Goal: Task Accomplishment & Management: Manage account settings

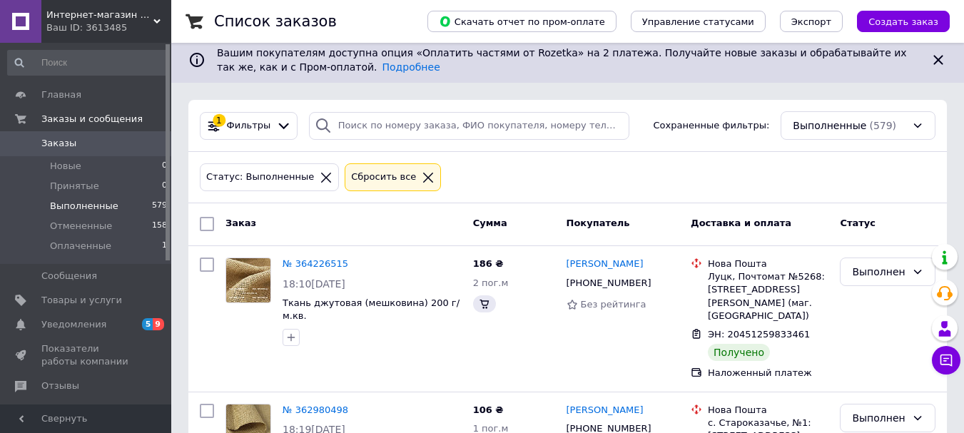
scroll to position [6, 0]
click at [91, 248] on span "Оплаченные" at bounding box center [80, 246] width 61 height 13
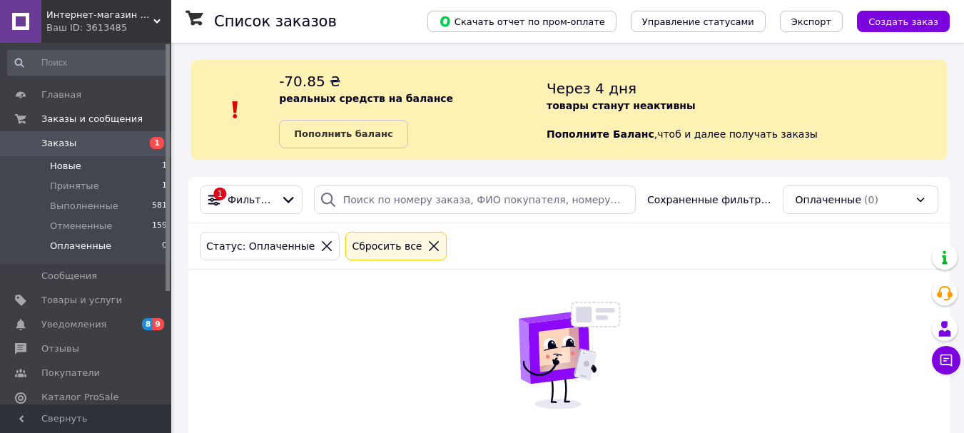
click at [74, 166] on span "Новые" at bounding box center [65, 166] width 31 height 13
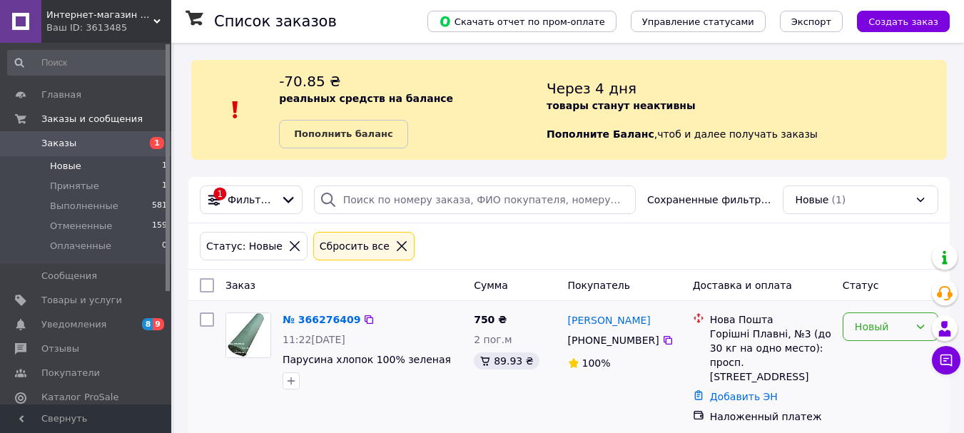
click at [920, 330] on icon at bounding box center [920, 326] width 11 height 11
click at [879, 223] on li "Принят" at bounding box center [891, 220] width 94 height 26
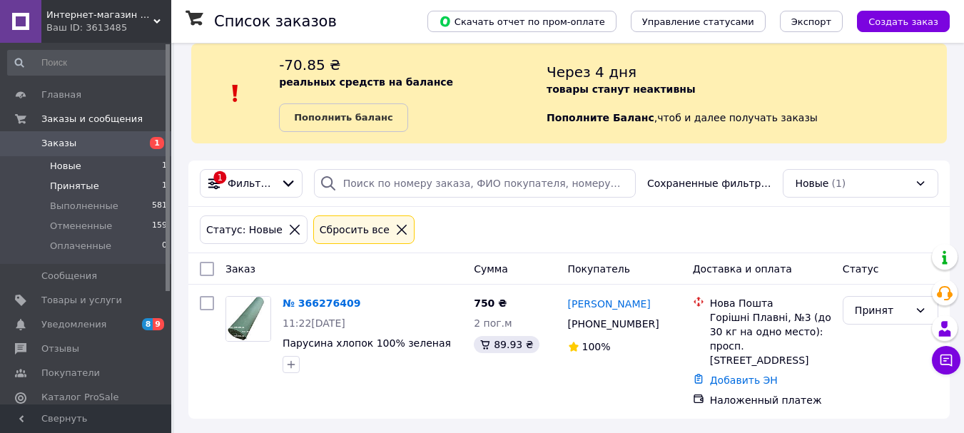
click at [86, 185] on span "Принятые" at bounding box center [74, 186] width 49 height 13
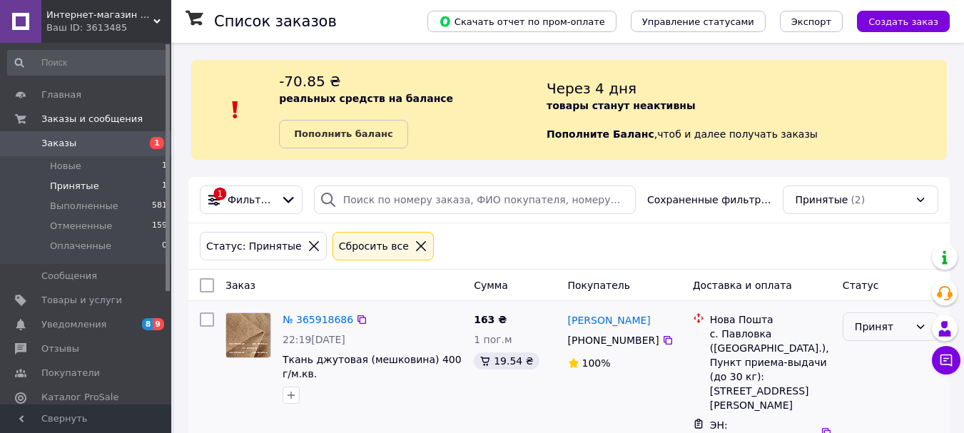
click at [917, 330] on icon at bounding box center [920, 326] width 11 height 11
click at [889, 359] on li "Выполнен" at bounding box center [891, 358] width 94 height 26
